Goal: Transaction & Acquisition: Purchase product/service

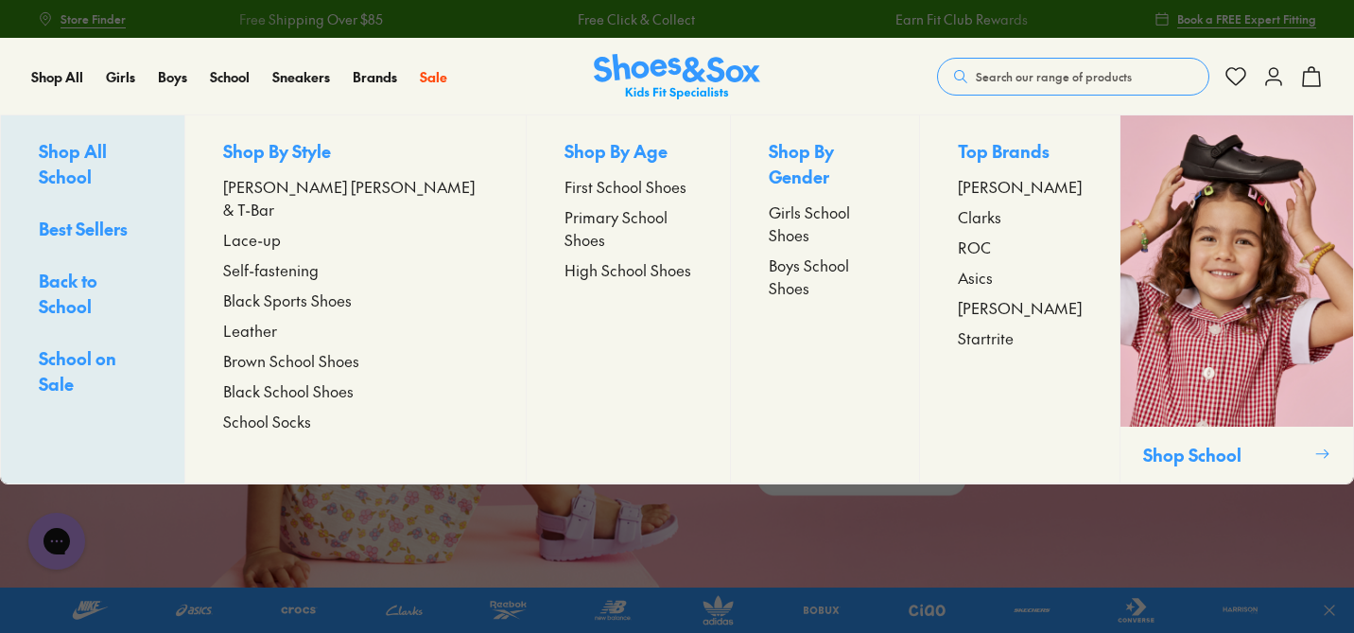
click at [565, 218] on span "Primary School Shoes" at bounding box center [629, 227] width 128 height 45
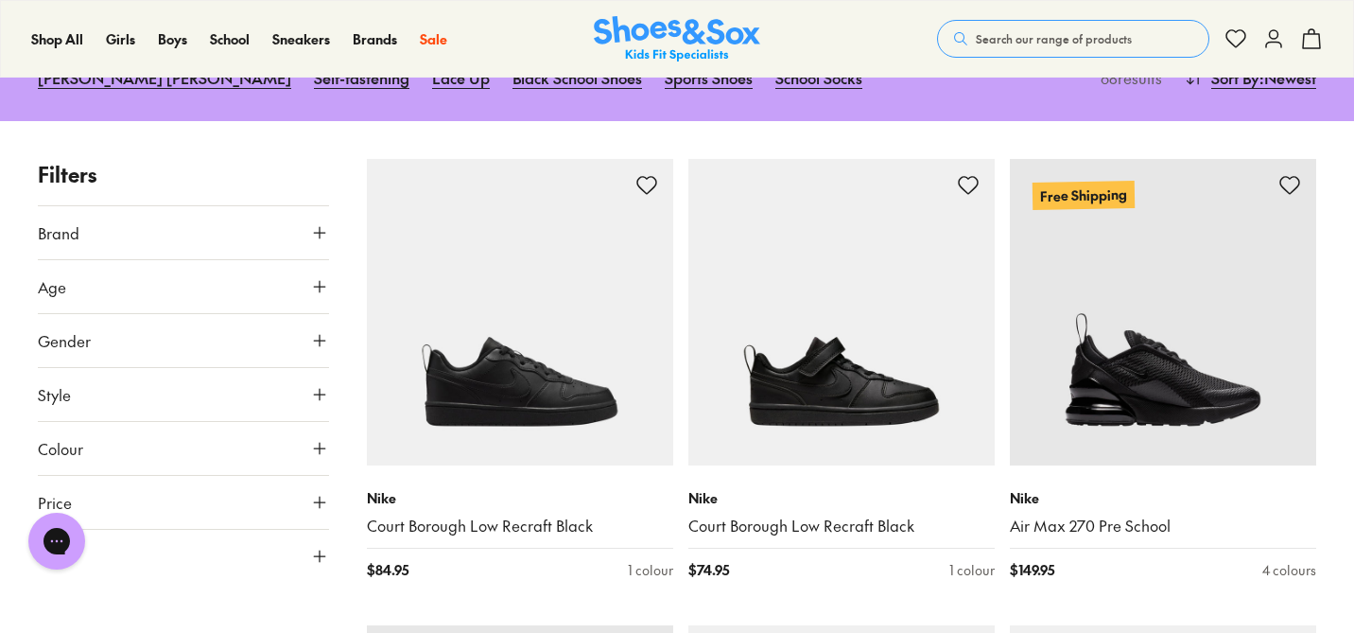
scroll to position [353, 0]
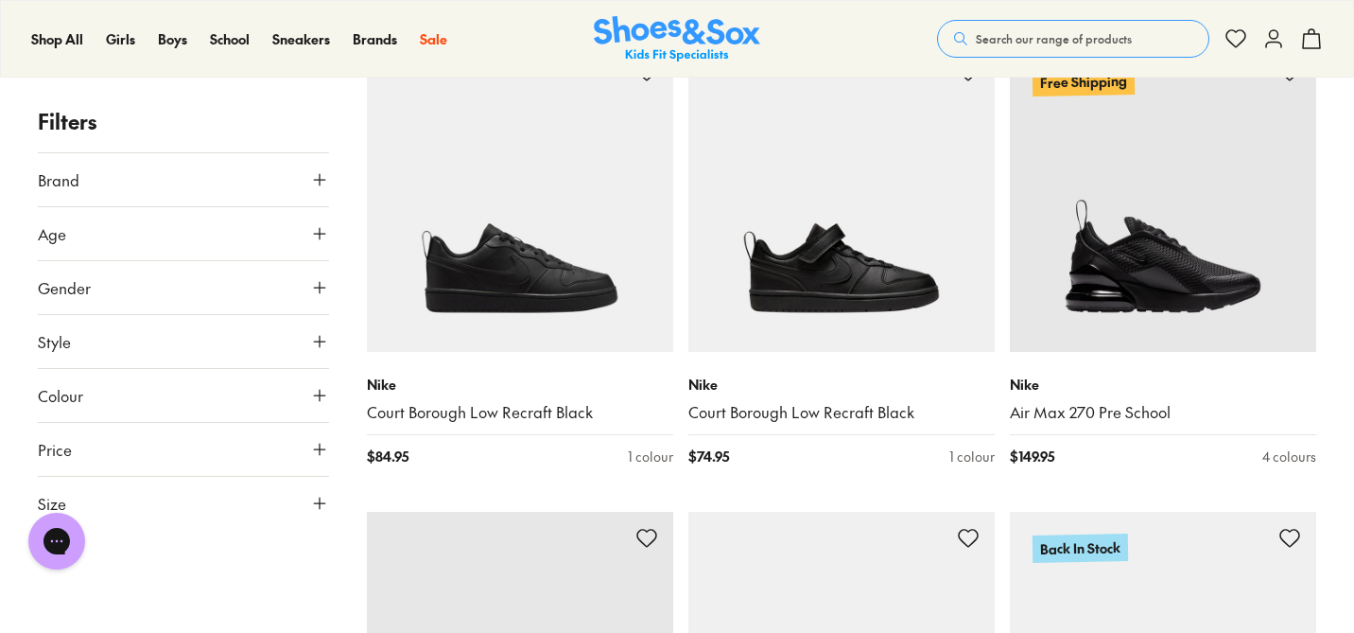
click at [238, 390] on button "Colour" at bounding box center [183, 395] width 291 height 53
click at [57, 430] on div "Black ( 60 )" at bounding box center [111, 440] width 146 height 23
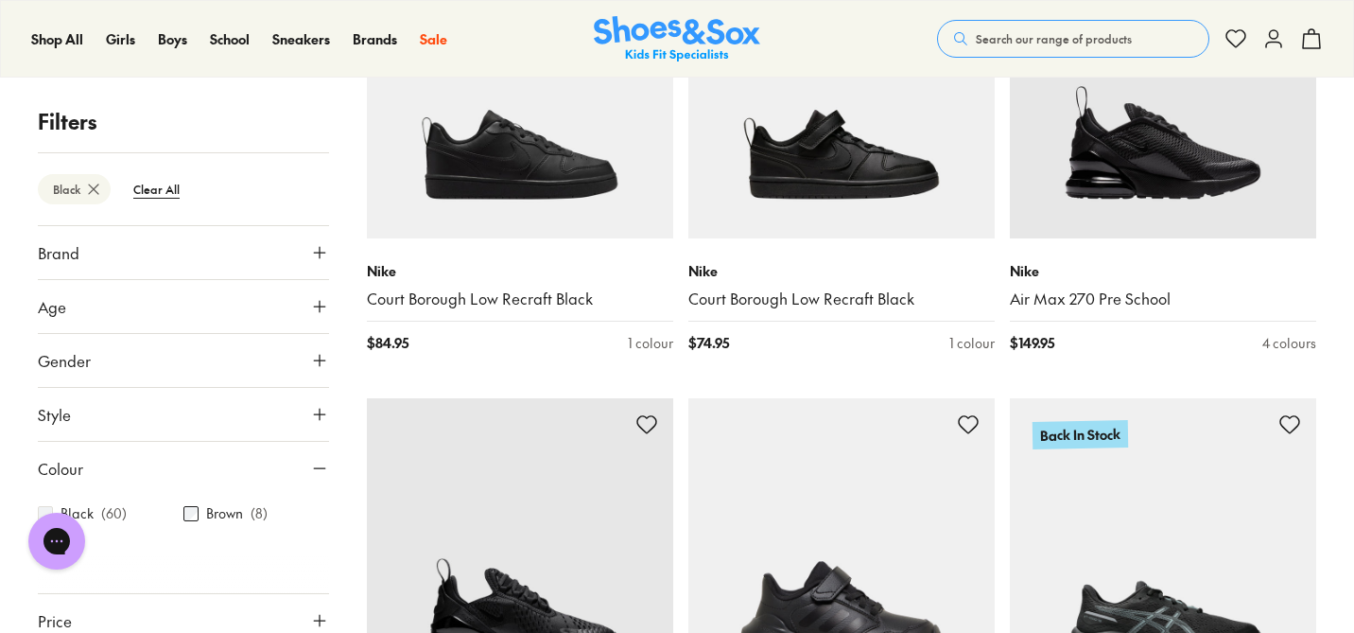
scroll to position [68, 0]
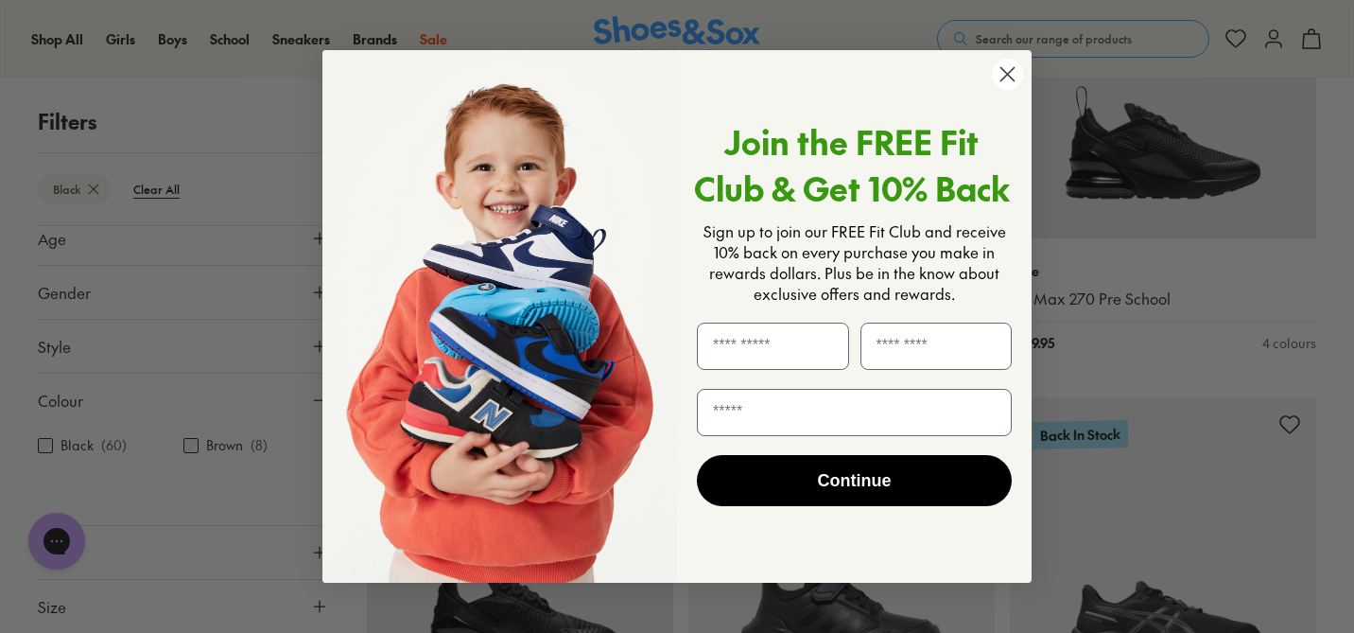
click at [1004, 76] on icon "Close dialog" at bounding box center [1008, 74] width 13 height 13
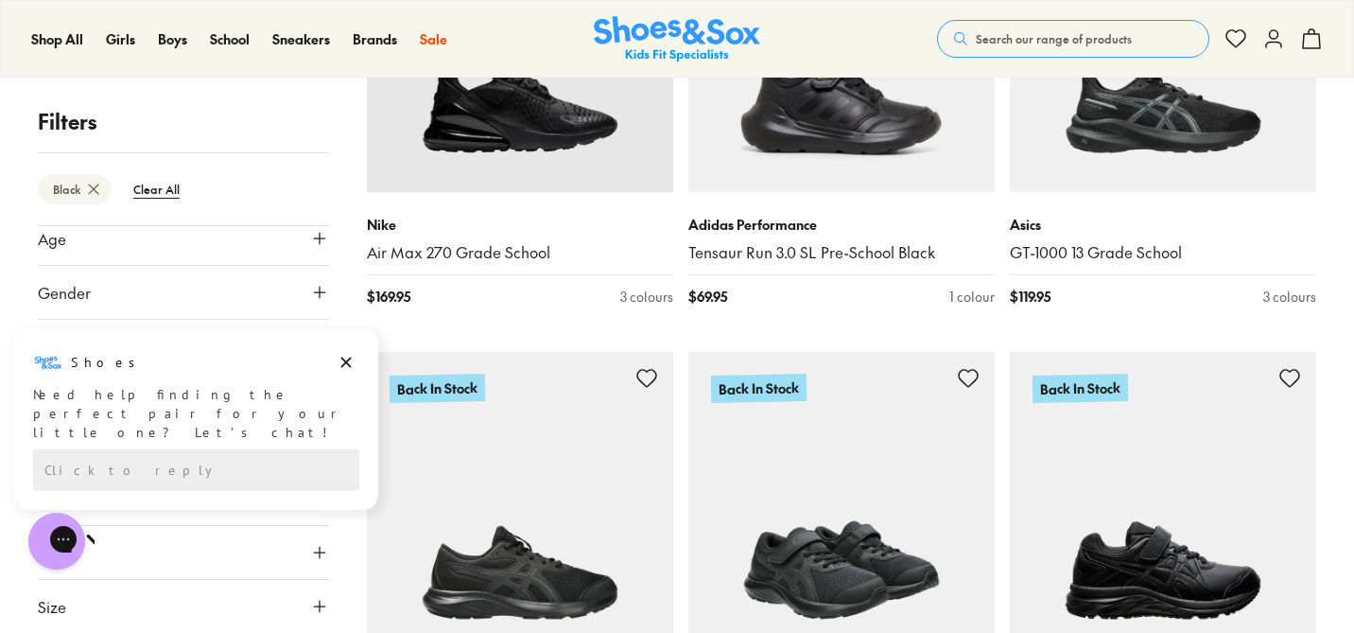
scroll to position [1141, 0]
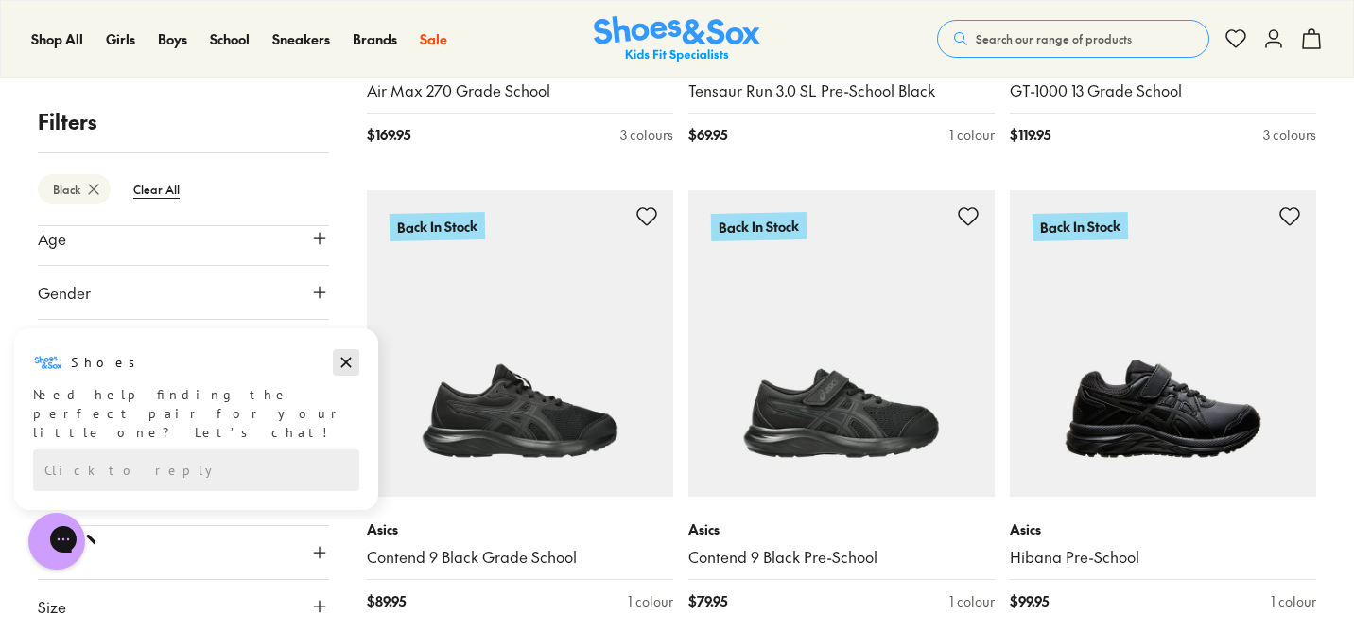
click at [347, 362] on icon "Dismiss campaign" at bounding box center [346, 363] width 10 height 10
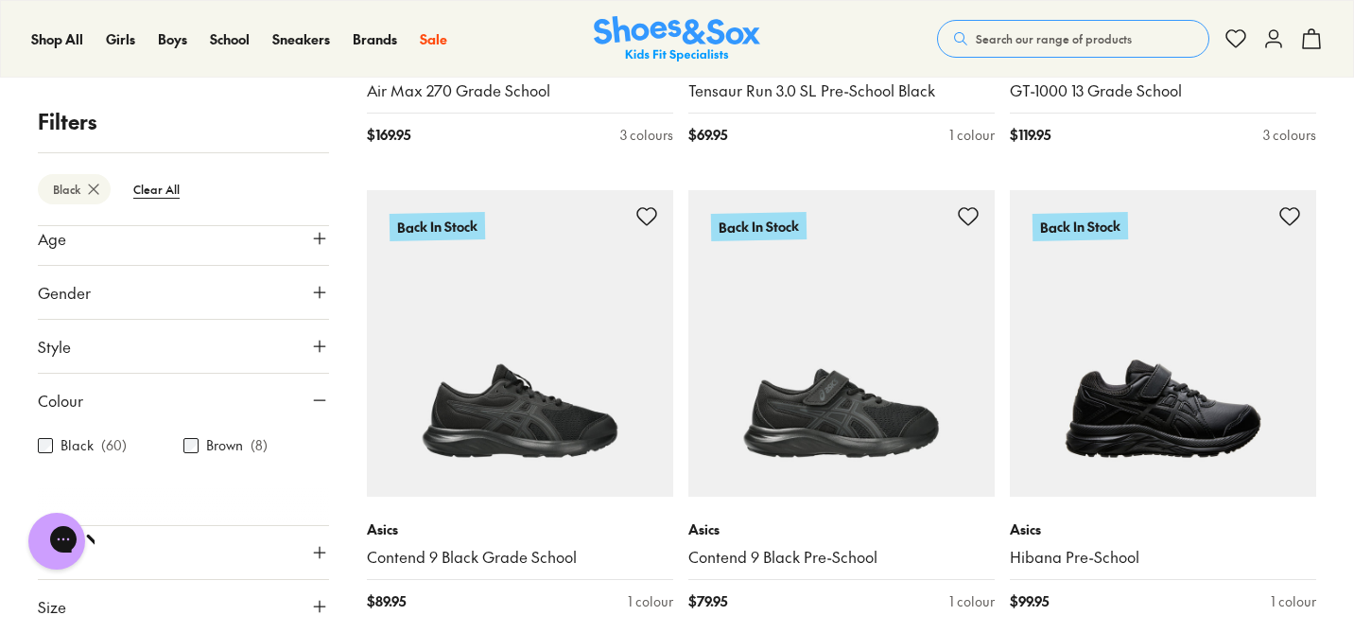
click at [310, 400] on icon at bounding box center [319, 400] width 19 height 19
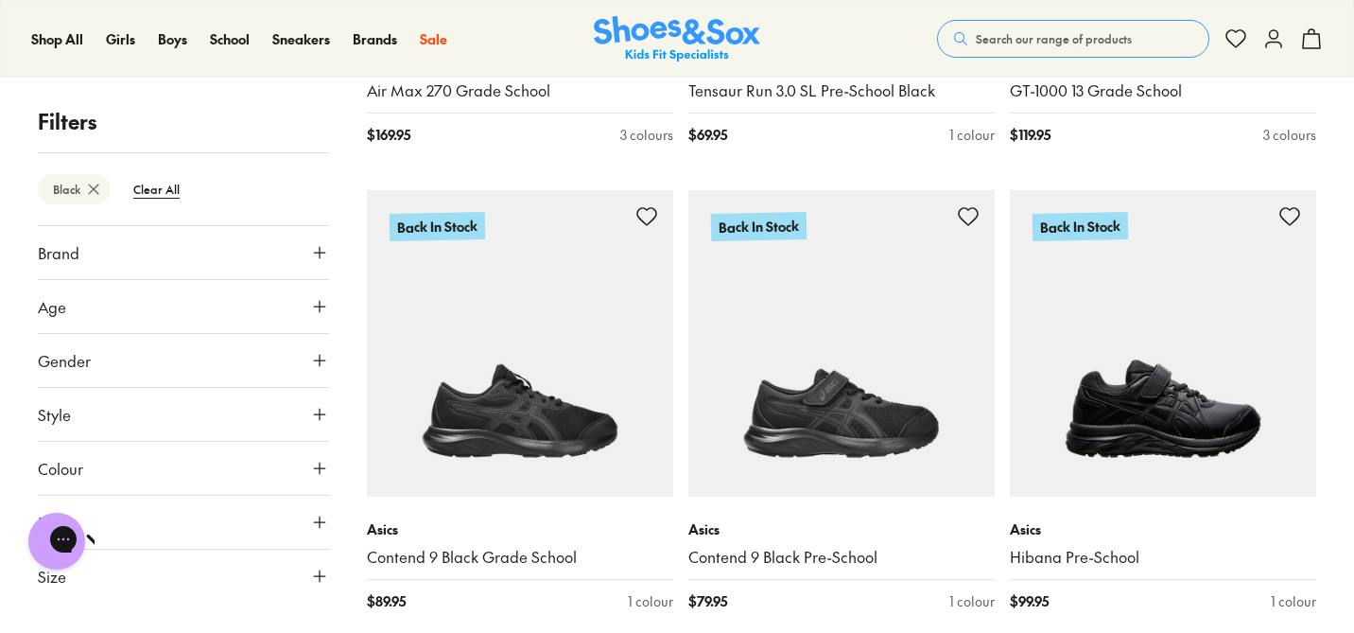
click at [323, 570] on icon at bounding box center [319, 576] width 19 height 19
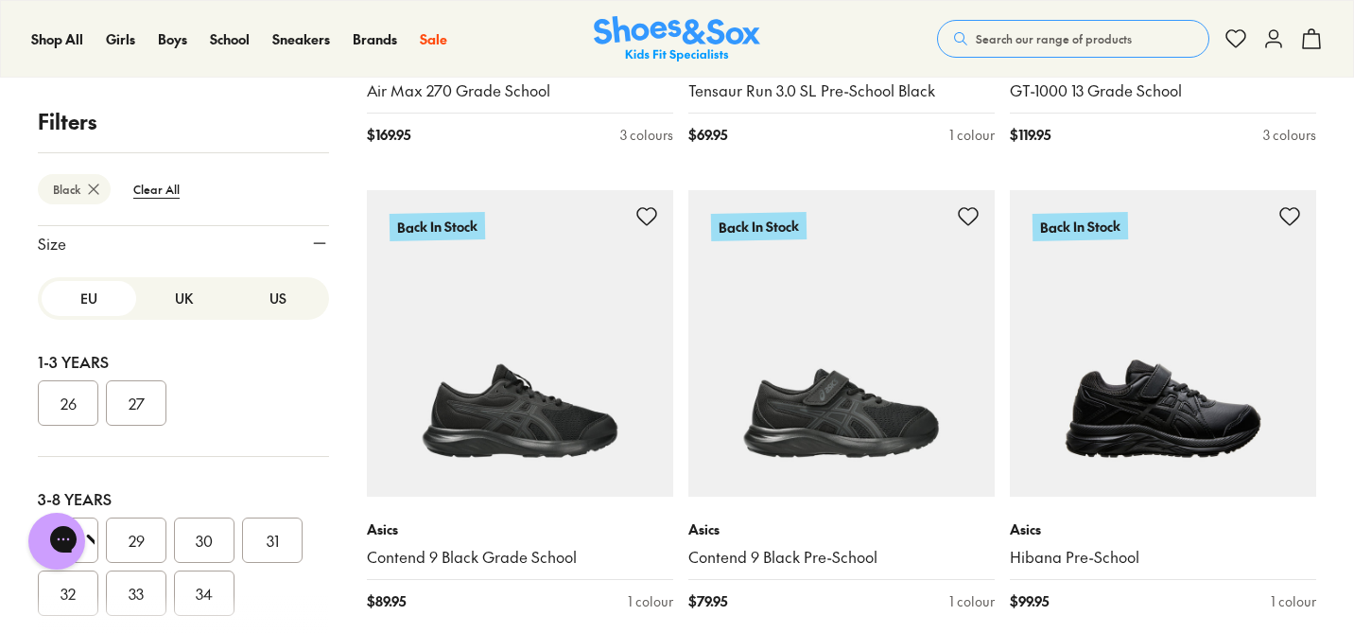
scroll to position [2, 0]
click at [173, 304] on button "UK" at bounding box center [183, 296] width 95 height 35
click at [249, 302] on button "US" at bounding box center [278, 296] width 95 height 35
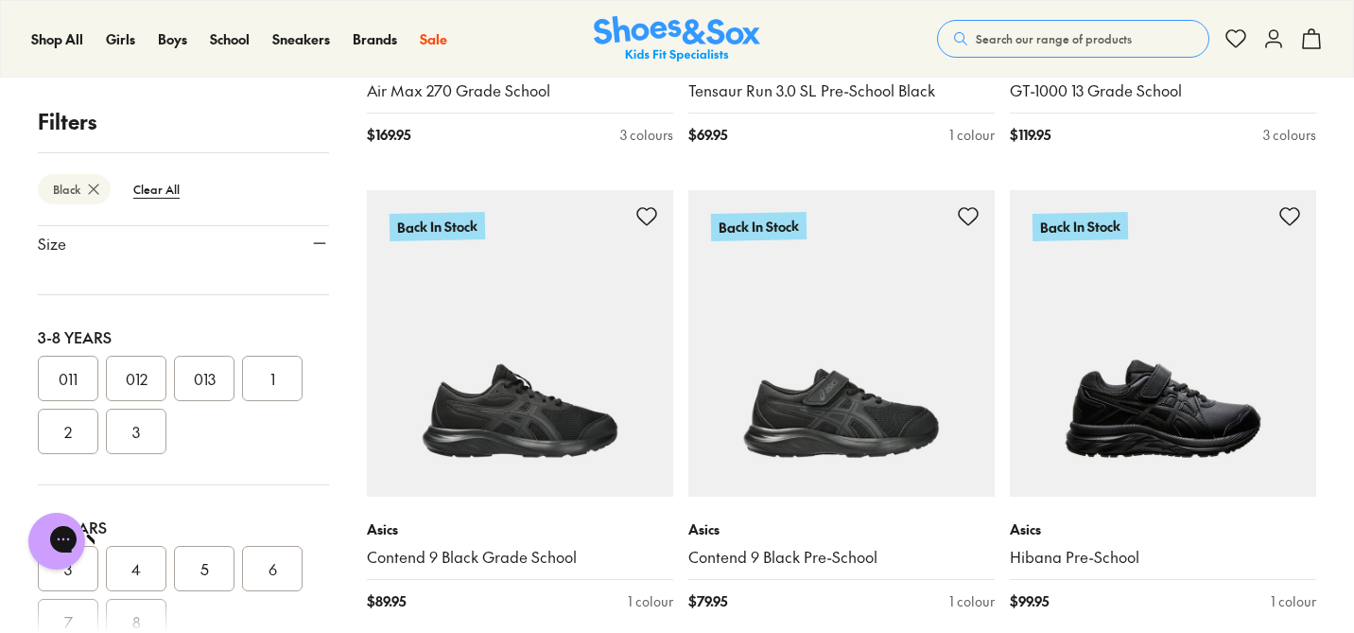
scroll to position [234, 0]
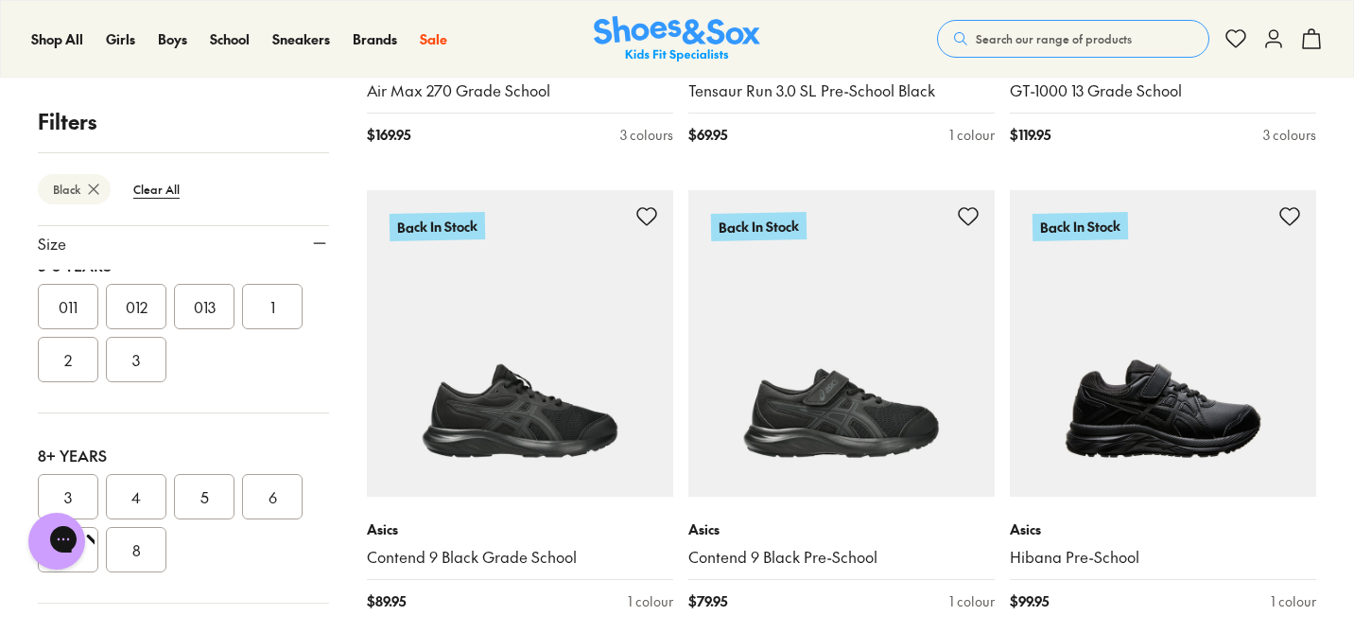
click at [136, 354] on button "3" at bounding box center [136, 359] width 61 height 45
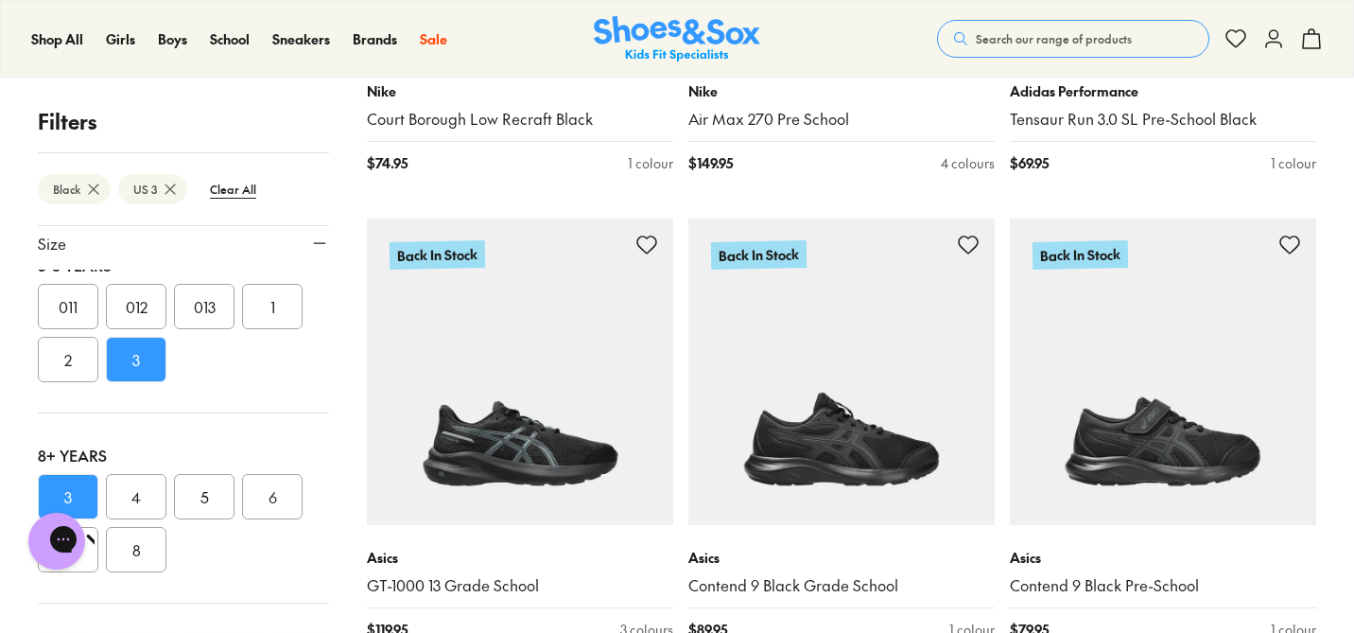
scroll to position [672, 0]
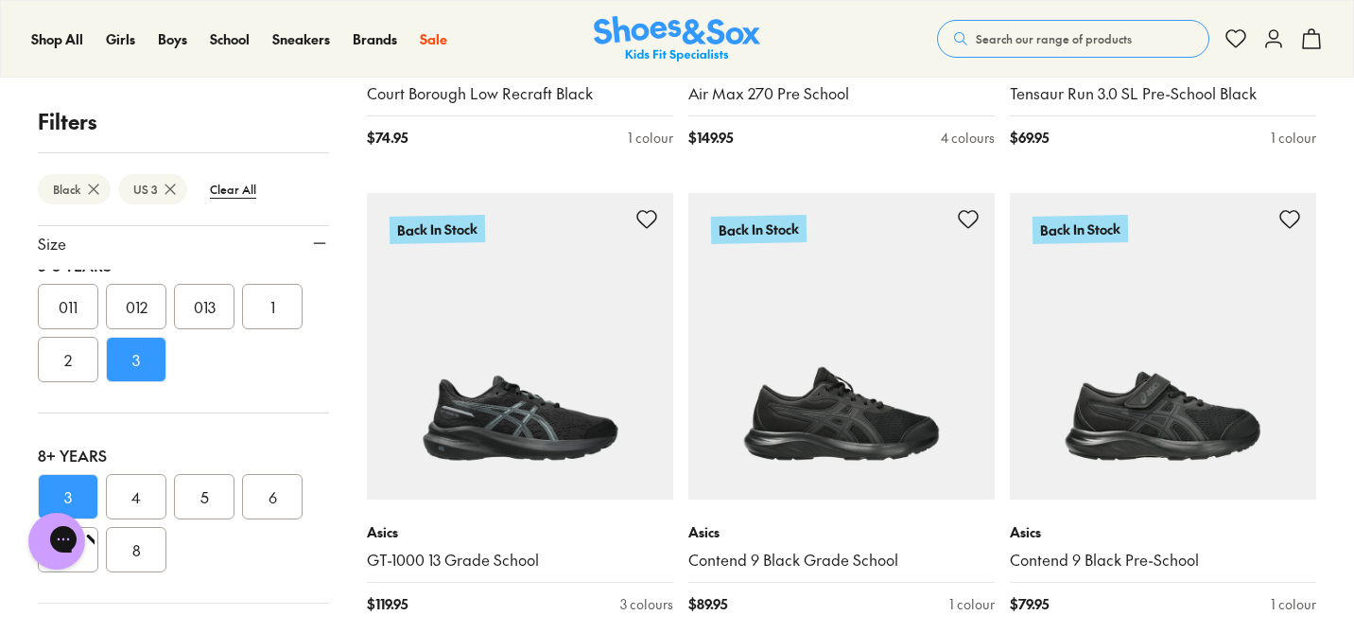
click at [155, 366] on button "3" at bounding box center [136, 359] width 61 height 45
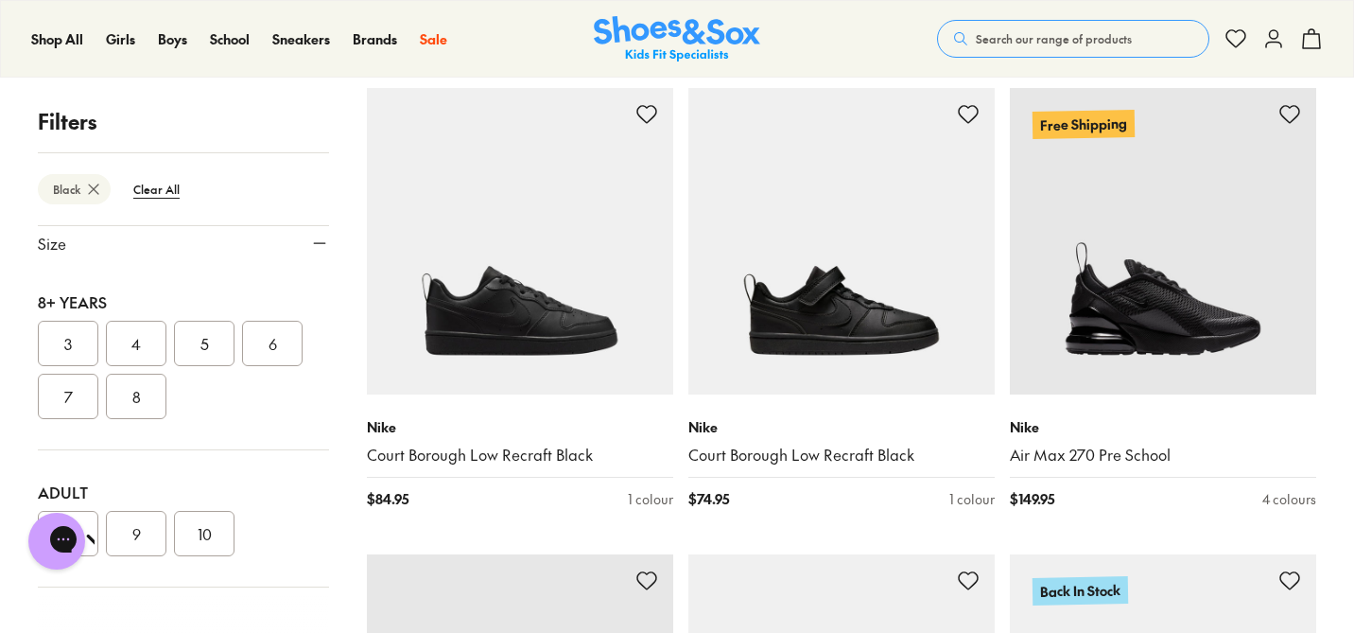
click at [64, 341] on button "3" at bounding box center [68, 343] width 61 height 45
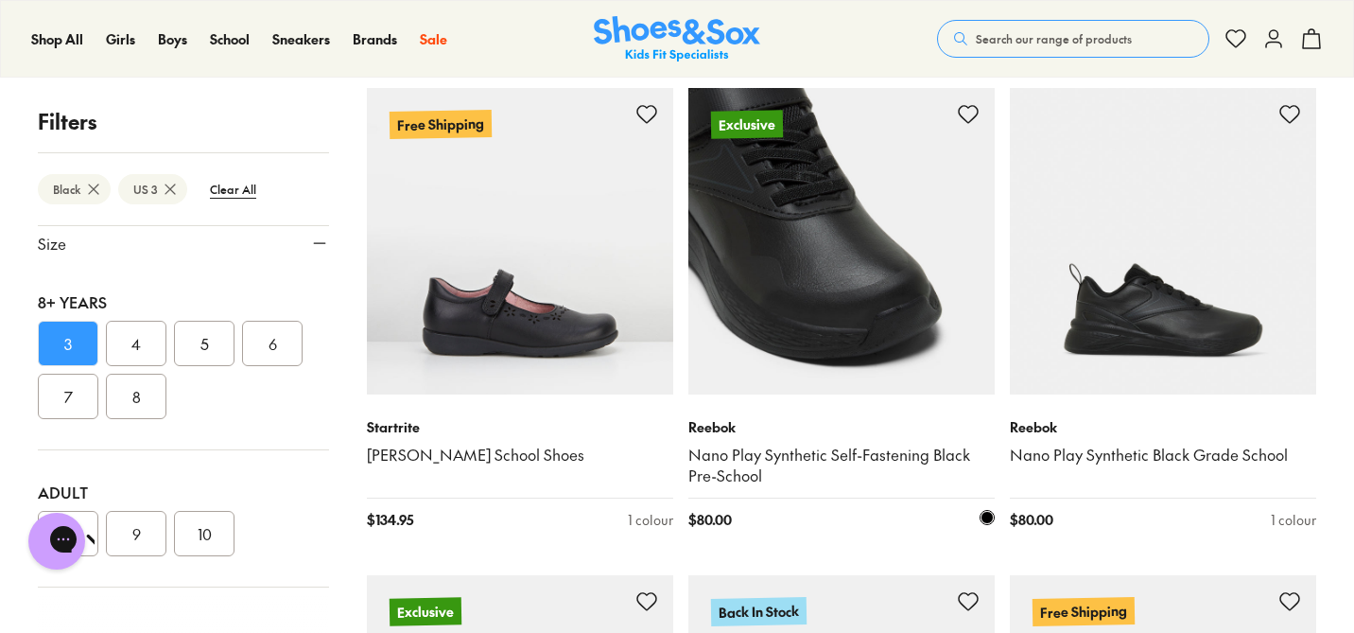
scroll to position [2585, 0]
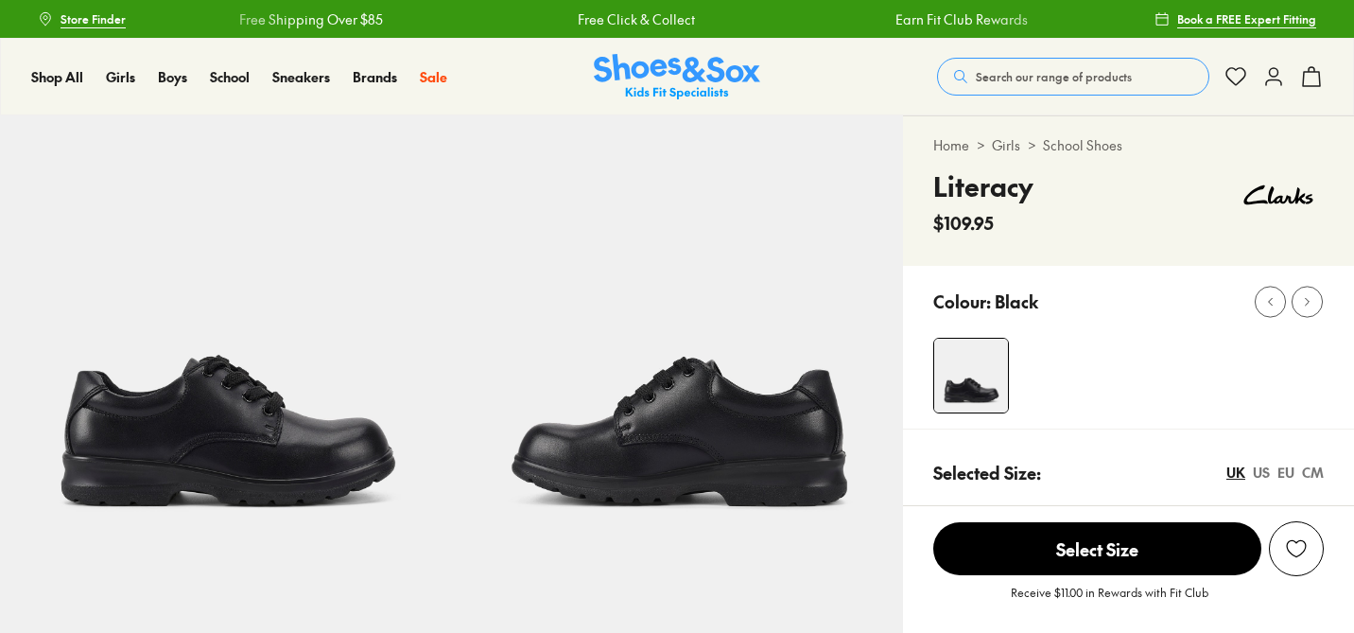
select select "*"
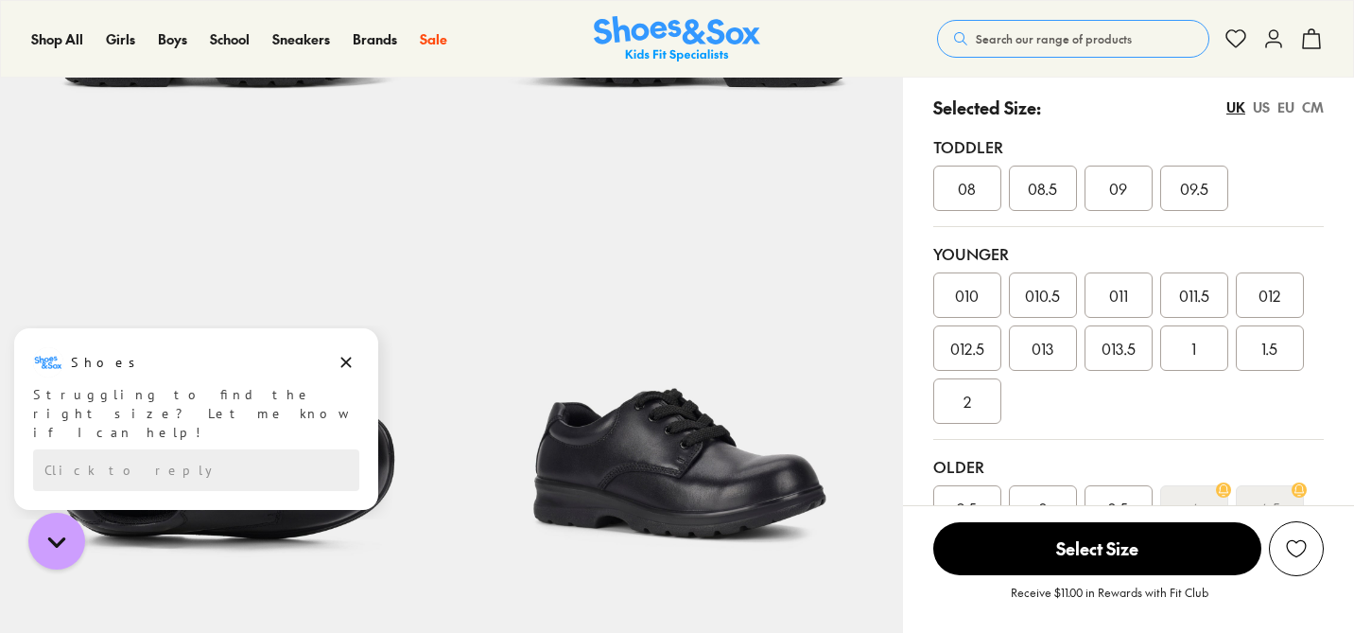
scroll to position [601, 0]
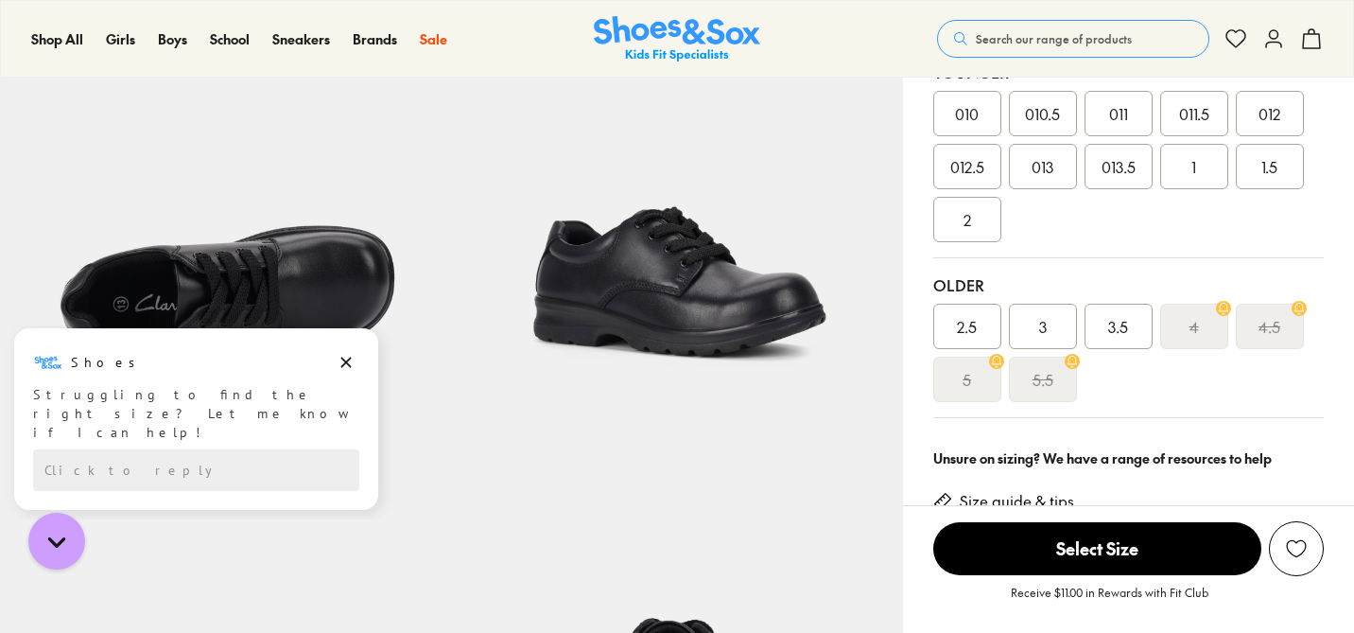
click at [1039, 317] on span "3" at bounding box center [1043, 326] width 8 height 23
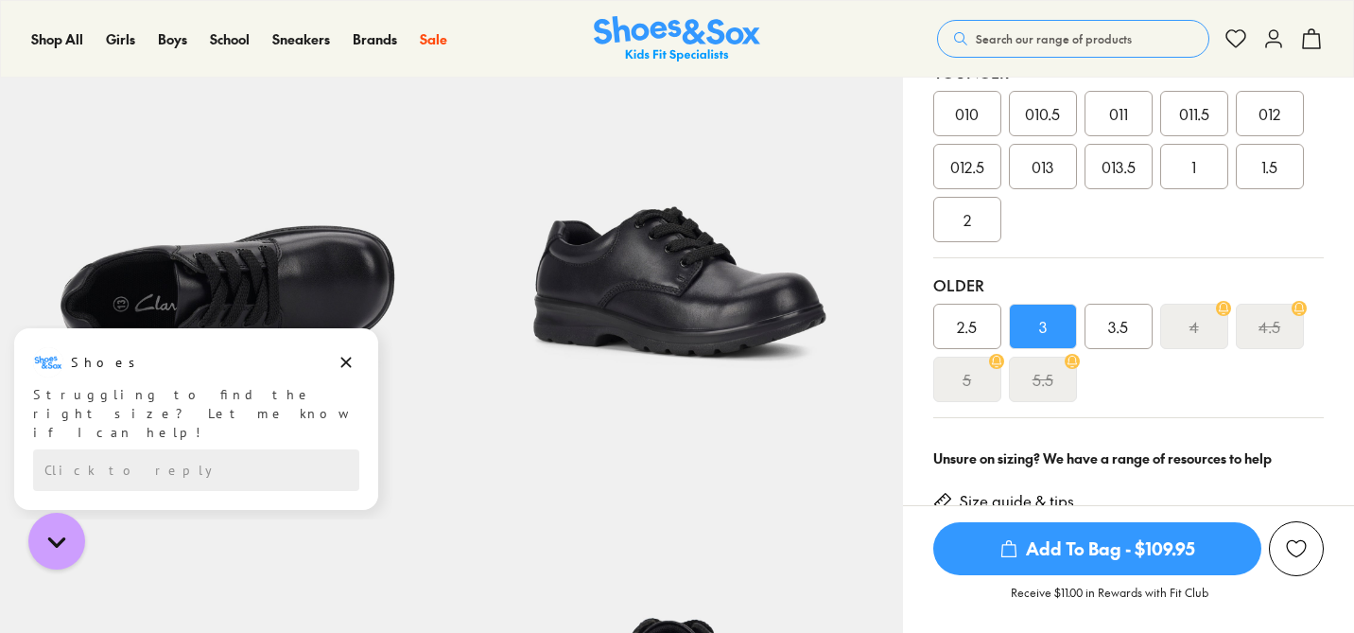
click at [1105, 544] on span "Add To Bag - $109.95" at bounding box center [1098, 548] width 328 height 53
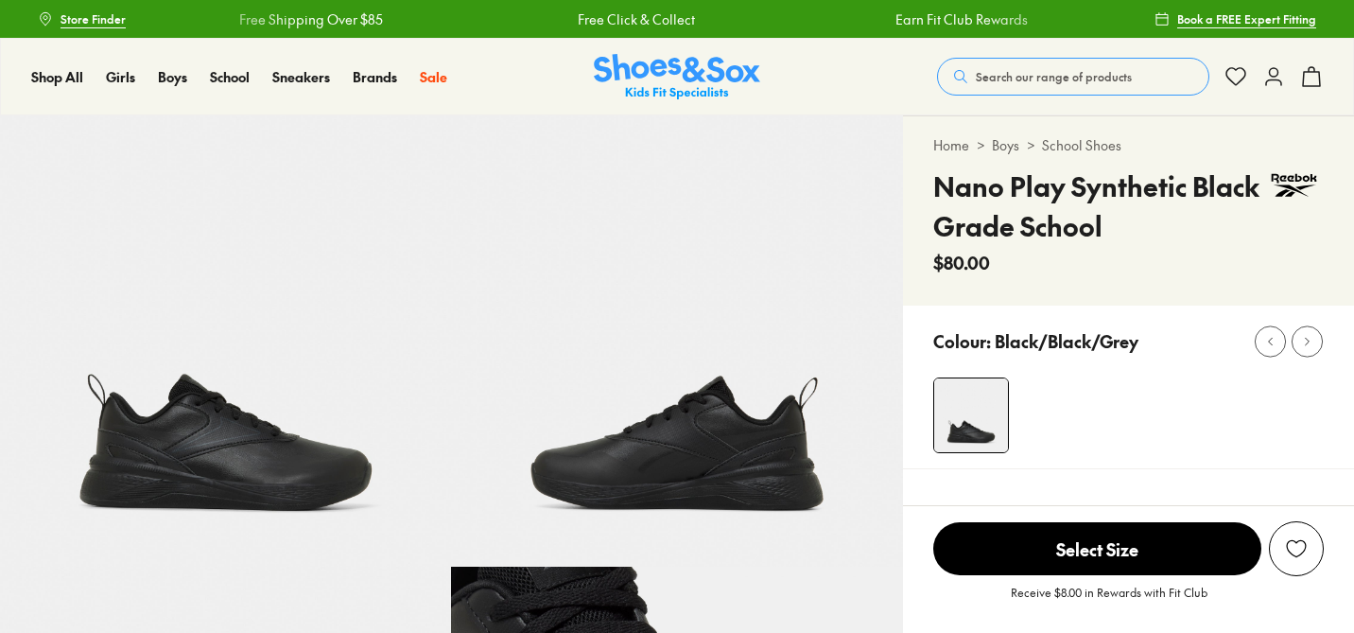
select select "*"
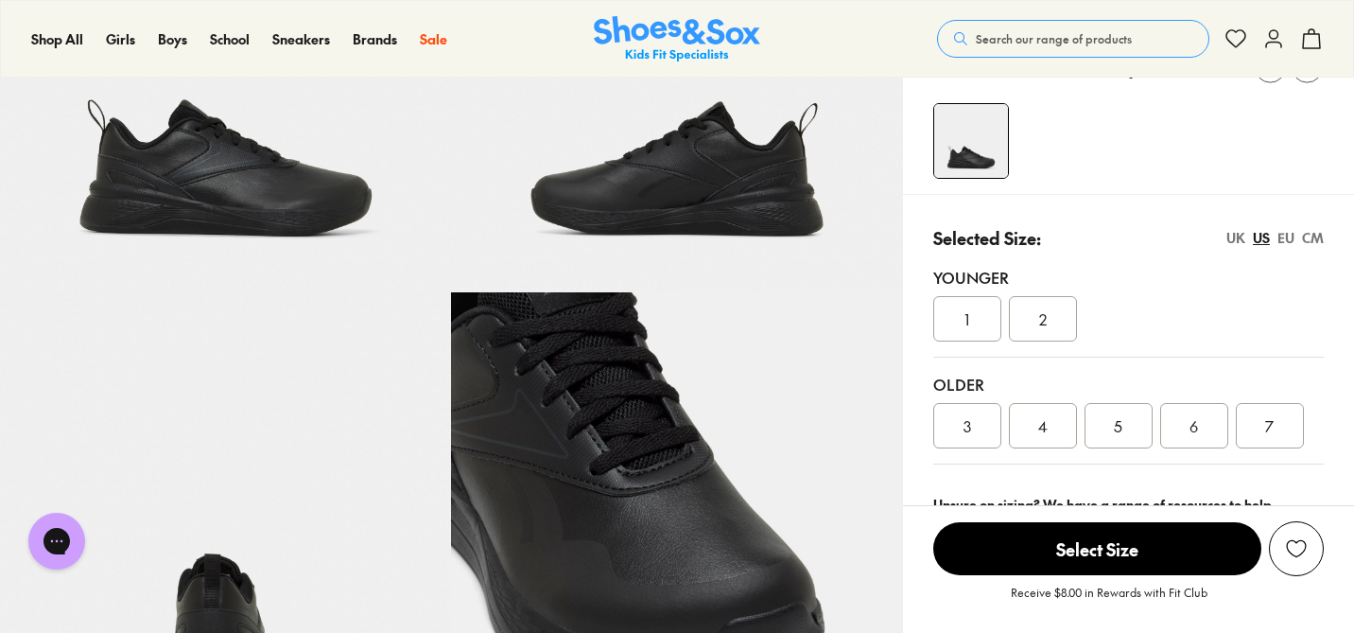
scroll to position [576, 0]
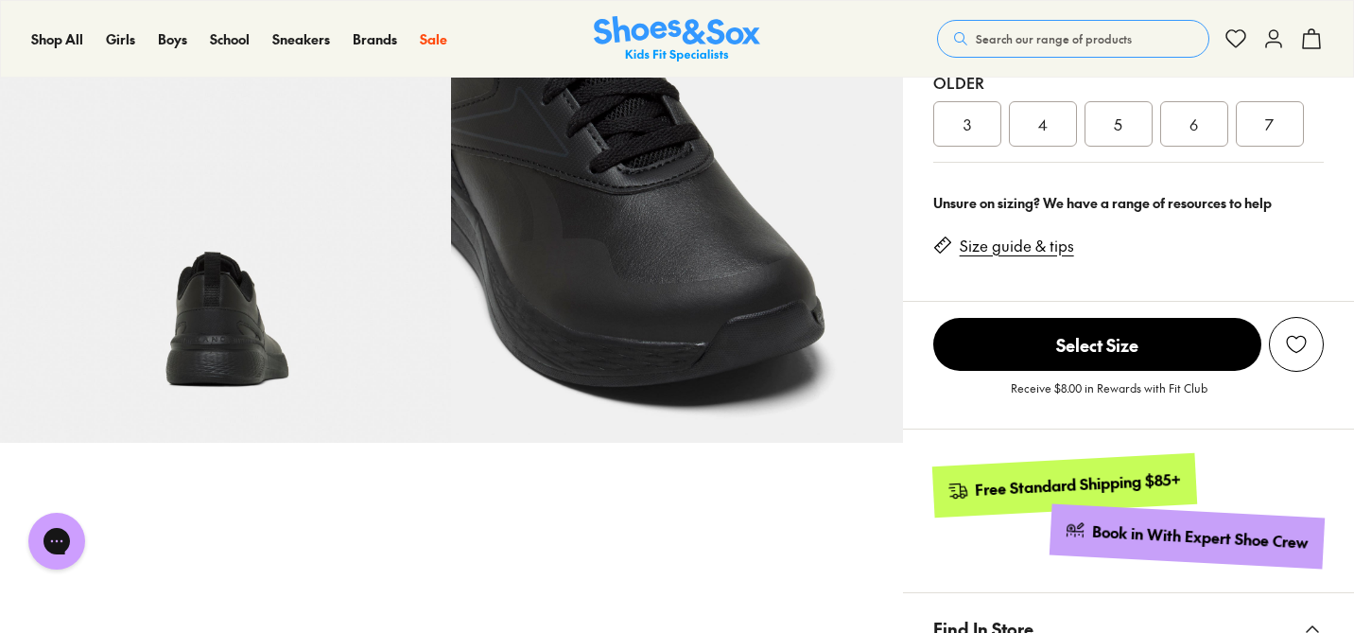
click at [208, 316] on img at bounding box center [225, 216] width 451 height 451
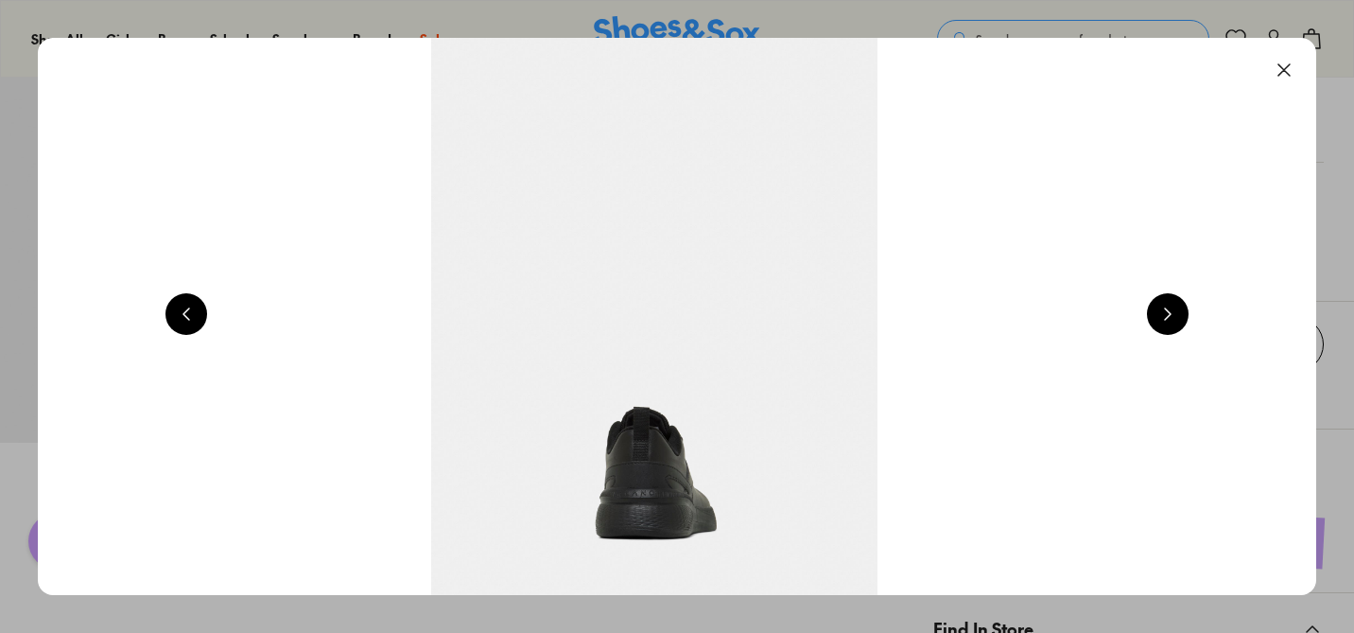
click at [1171, 310] on button at bounding box center [1168, 314] width 42 height 42
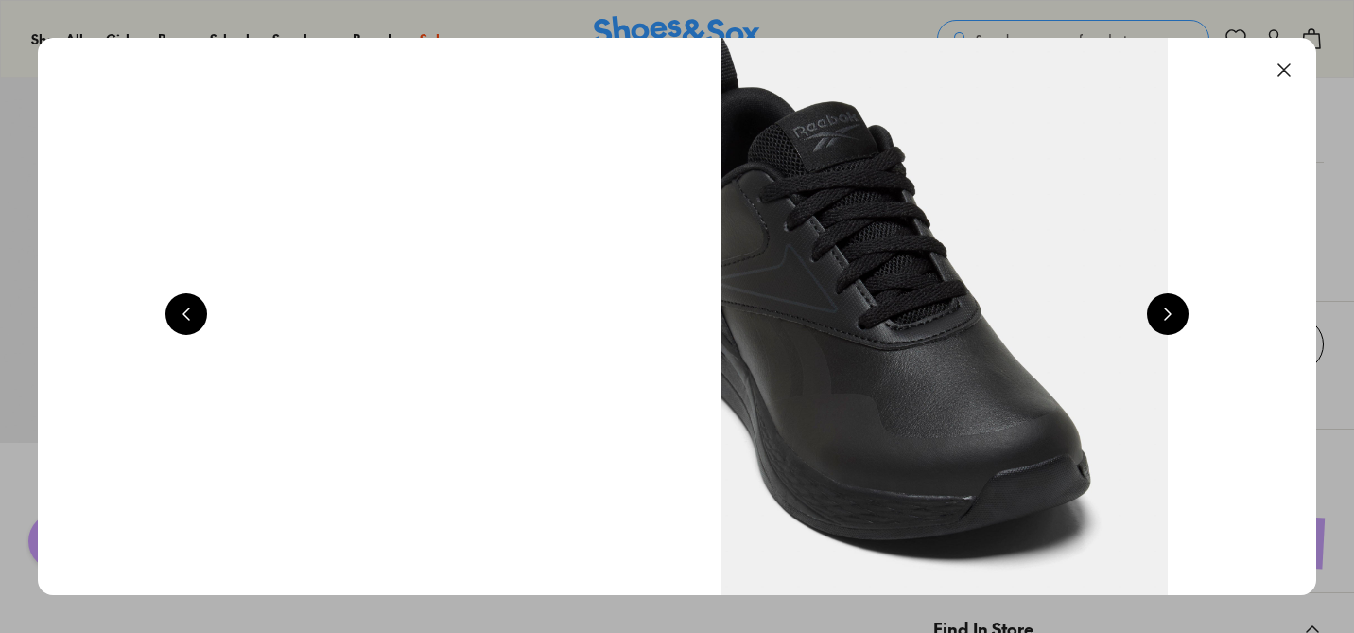
scroll to position [0, 5145]
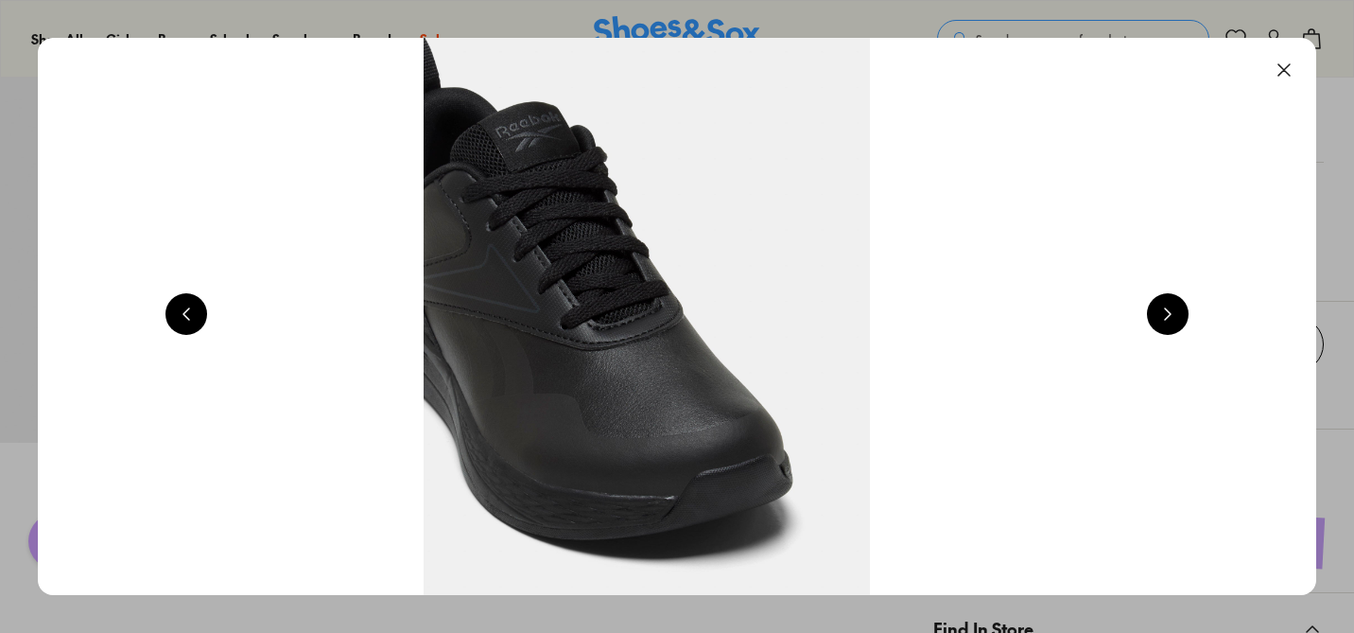
click at [1171, 310] on button at bounding box center [1168, 314] width 42 height 42
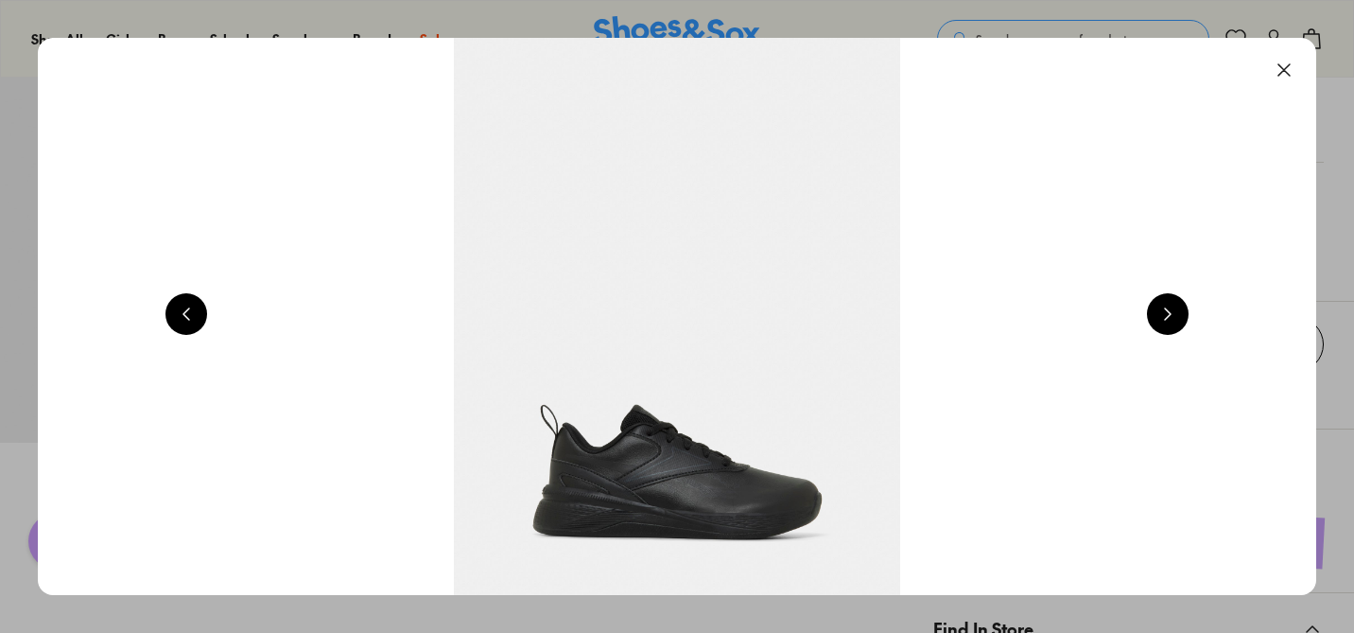
scroll to position [0, 1286]
click at [1171, 310] on button at bounding box center [1168, 314] width 42 height 42
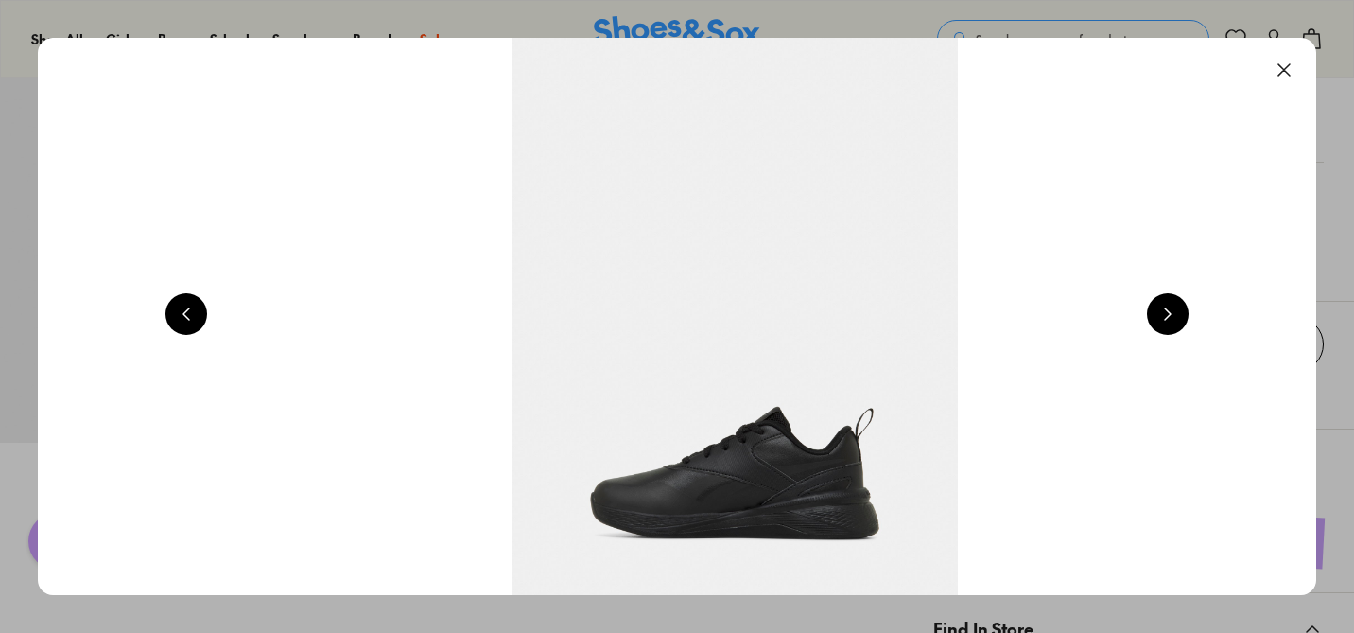
scroll to position [0, 2573]
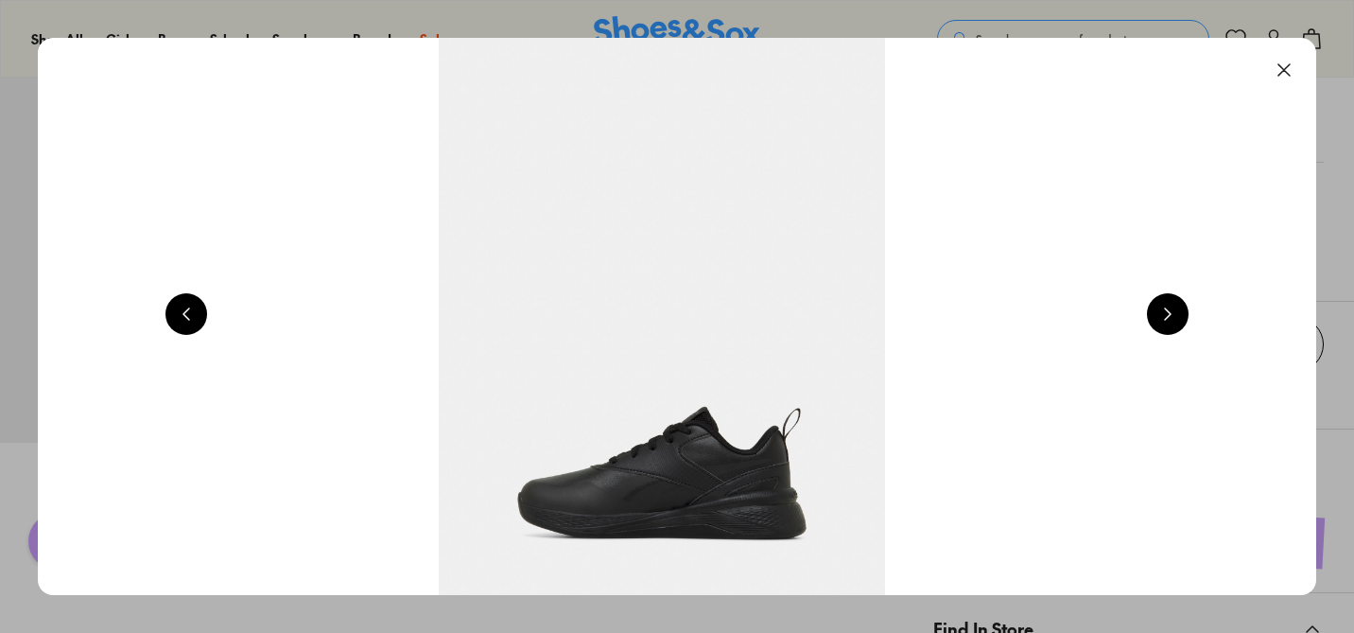
click at [1293, 71] on button at bounding box center [1285, 70] width 42 height 42
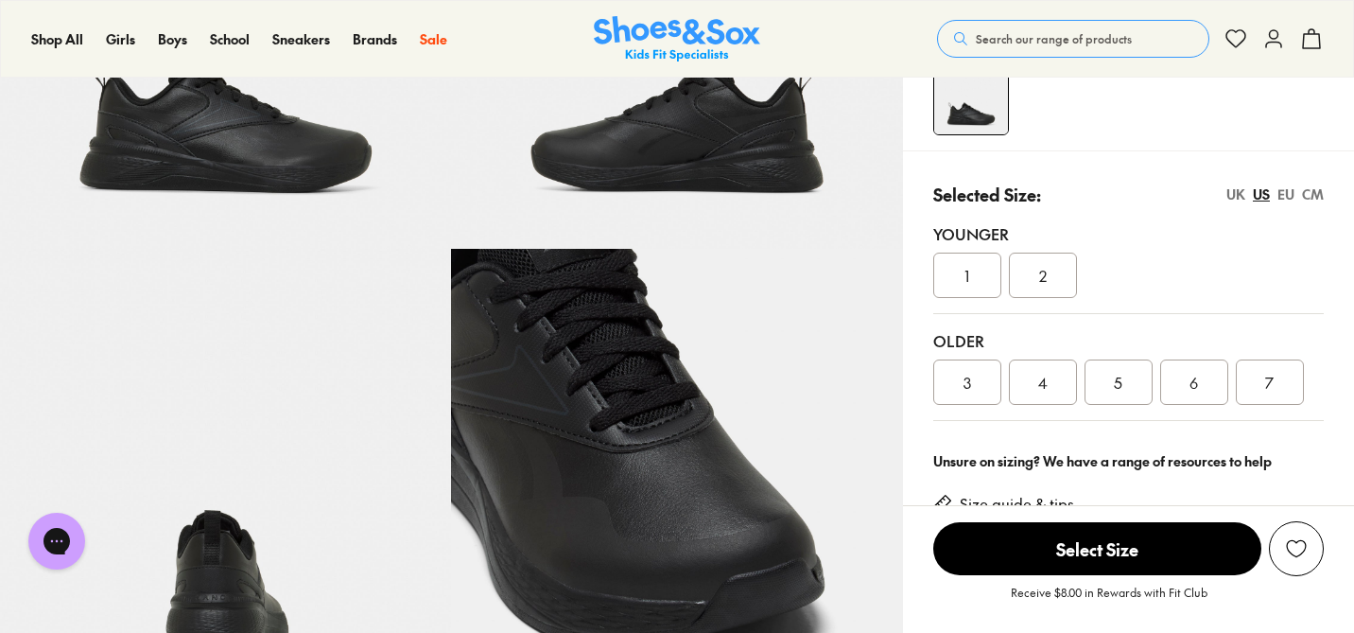
scroll to position [319, 0]
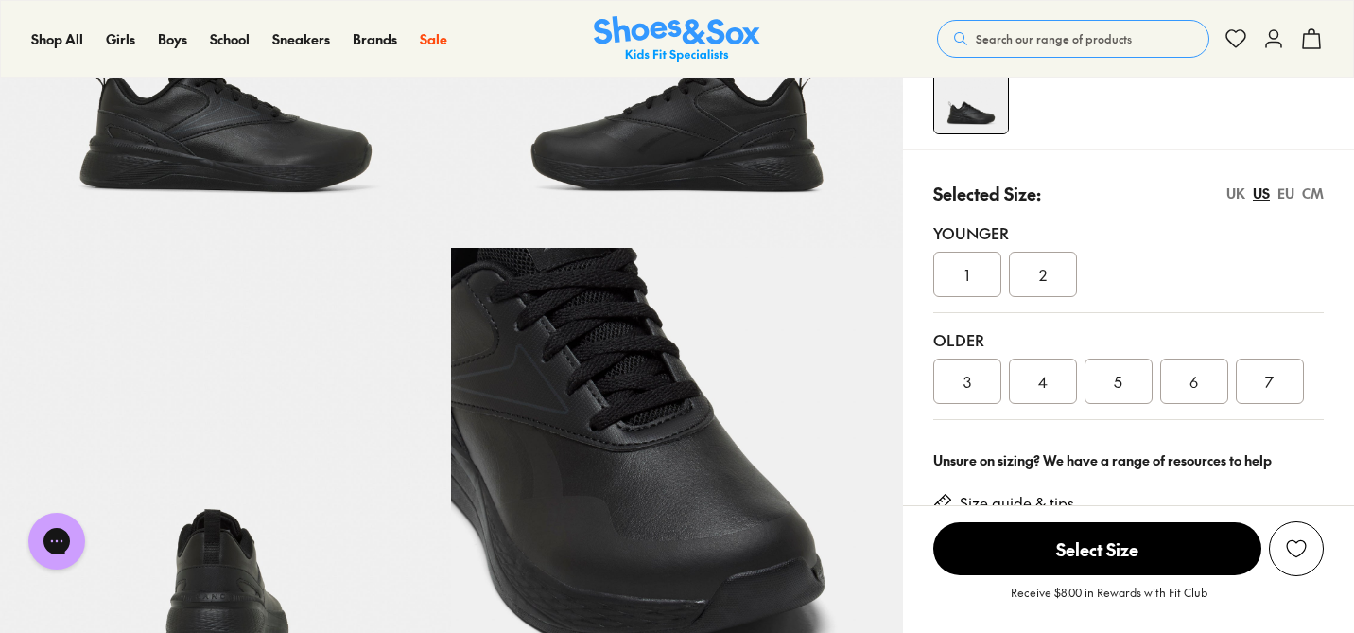
click at [962, 403] on div "Older 3 4 5 6 7" at bounding box center [1129, 366] width 391 height 107
click at [962, 383] on div "3" at bounding box center [968, 380] width 68 height 45
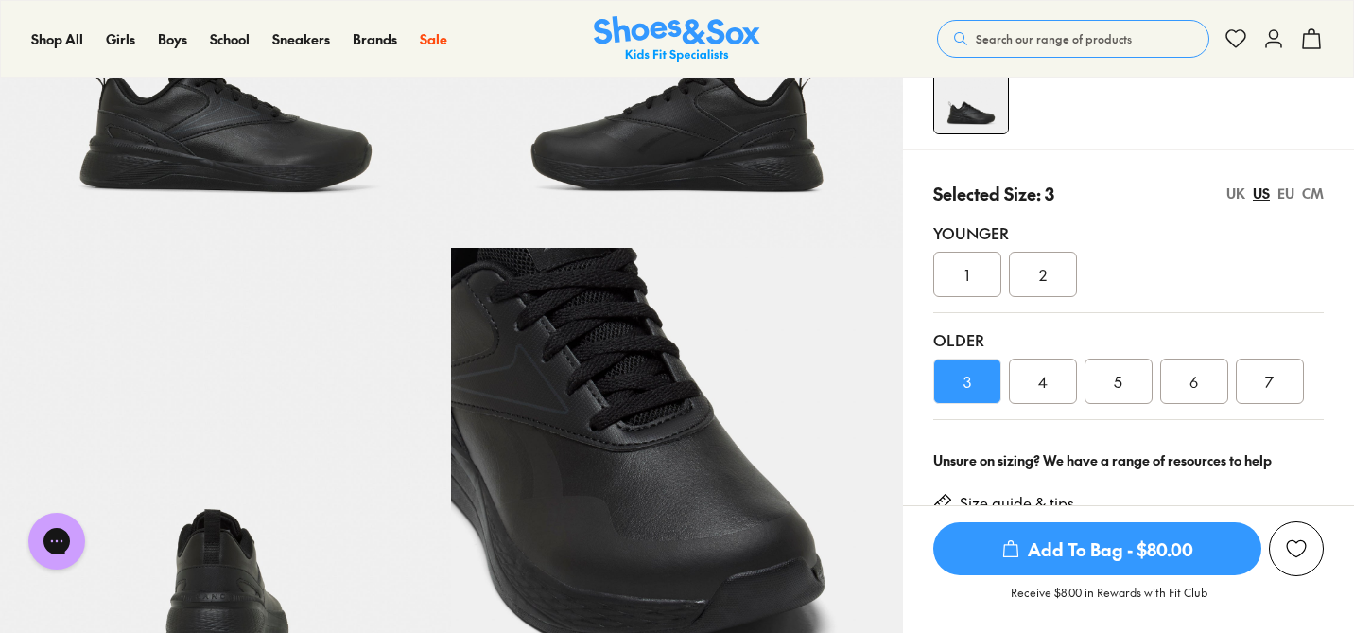
click at [1035, 547] on span "Add To Bag - $80.00" at bounding box center [1098, 548] width 328 height 53
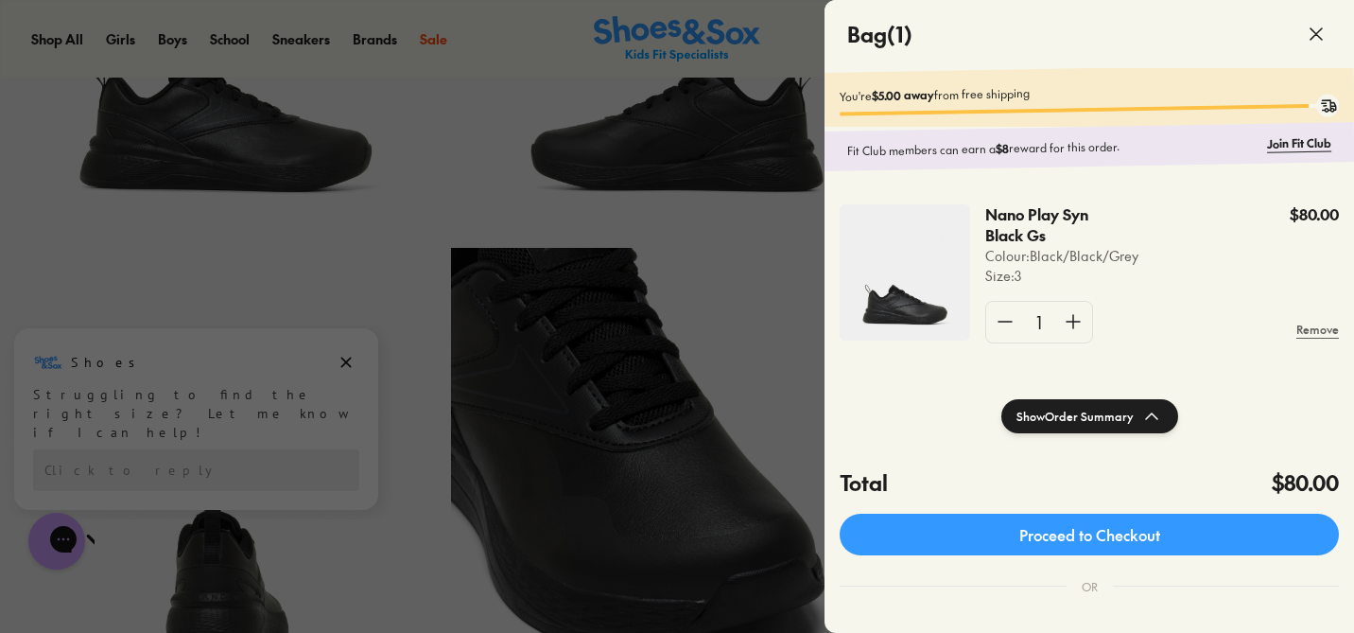
click at [688, 286] on div at bounding box center [677, 316] width 1354 height 633
